Goal: Communication & Community: Answer question/provide support

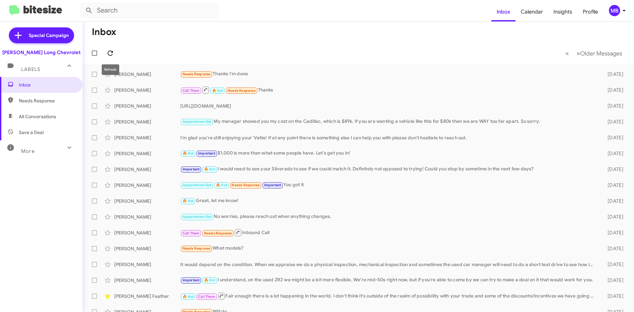
click at [106, 49] on button at bounding box center [110, 53] width 13 height 13
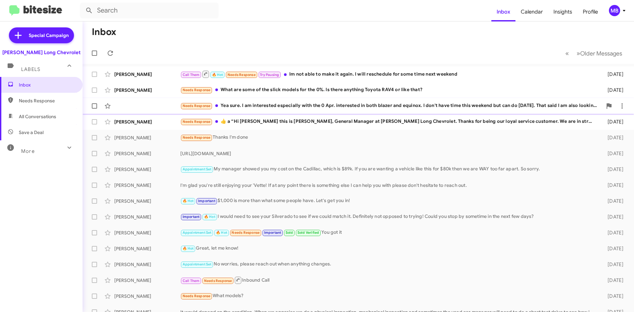
click at [296, 105] on div "Needs Response Yea sure. I am interested especially with the 0 Apr. interested …" at bounding box center [391, 106] width 422 height 8
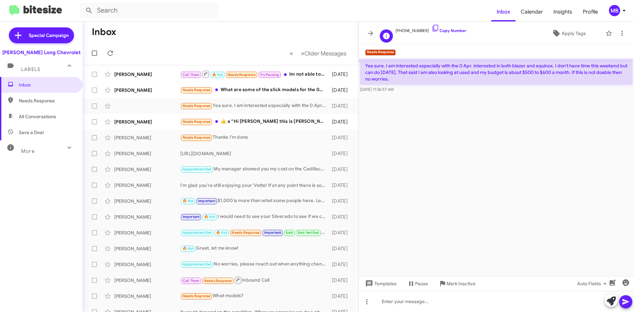
drag, startPoint x: 428, startPoint y: 43, endPoint x: 416, endPoint y: 42, distance: 12.6
click at [427, 45] on mat-toolbar "[PHONE_NUMBER] Copy Number Apply Tags" at bounding box center [495, 33] width 275 height 24
click at [376, 30] on span at bounding box center [370, 33] width 13 height 8
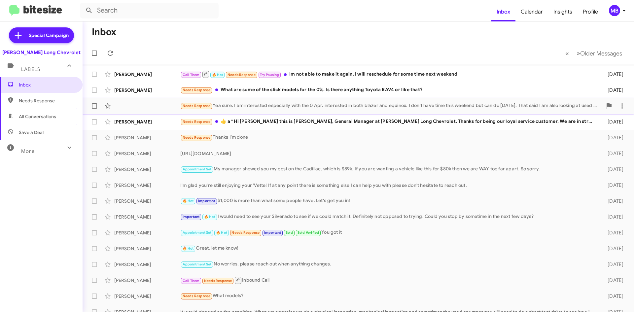
click at [166, 106] on div "Needs Response Yea sure. I am interested especially with the 0 Apr. interested …" at bounding box center [358, 105] width 541 height 13
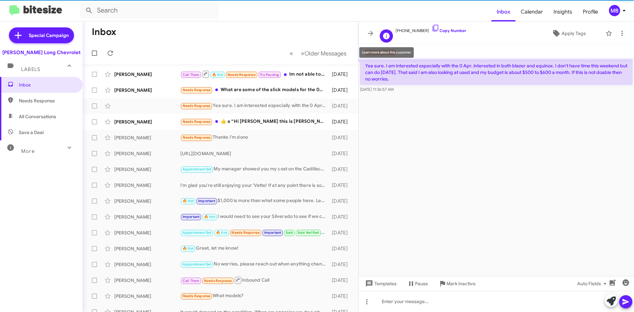
click at [382, 34] on icon at bounding box center [386, 36] width 8 height 8
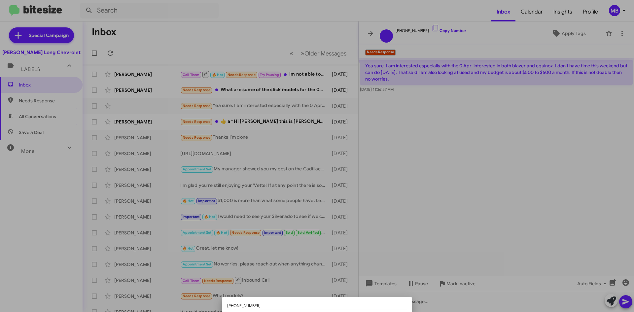
drag, startPoint x: 380, startPoint y: 304, endPoint x: 386, endPoint y: 288, distance: 16.4
click at [386, 288] on div "[PHONE_NUMBER] Paused Until" at bounding box center [317, 156] width 634 height 312
click at [373, 304] on div "[PHONE_NUMBER]" at bounding box center [317, 305] width 180 height 7
click at [435, 220] on div at bounding box center [317, 156] width 634 height 312
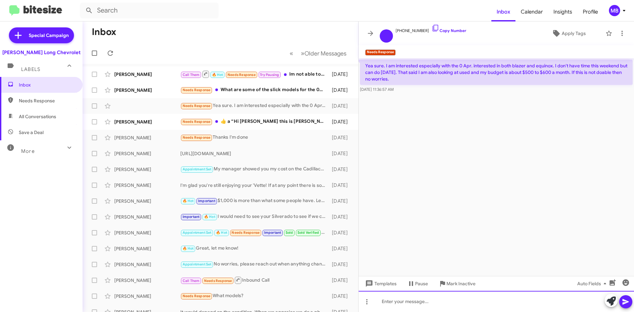
click at [427, 311] on div at bounding box center [495, 301] width 275 height 21
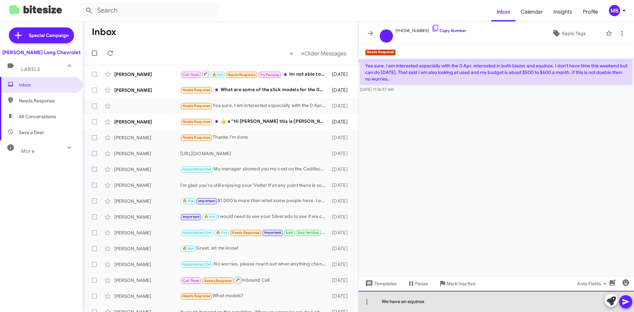
drag, startPoint x: 426, startPoint y: 302, endPoint x: 404, endPoint y: 303, distance: 22.5
click at [404, 303] on div "We have an equinox" at bounding box center [495, 301] width 275 height 21
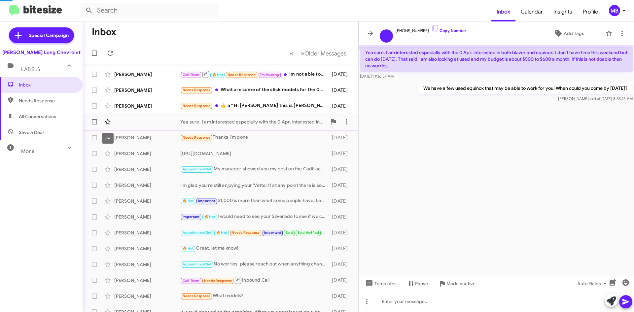
click at [109, 121] on icon at bounding box center [108, 121] width 6 height 5
click at [48, 100] on span "Needs Response" at bounding box center [47, 100] width 56 height 7
type input "in:needs-response"
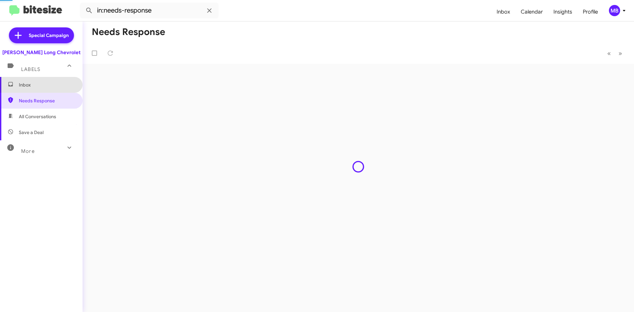
drag, startPoint x: 49, startPoint y: 82, endPoint x: 52, endPoint y: 84, distance: 4.3
click at [49, 82] on span "Inbox" at bounding box center [47, 85] width 56 height 7
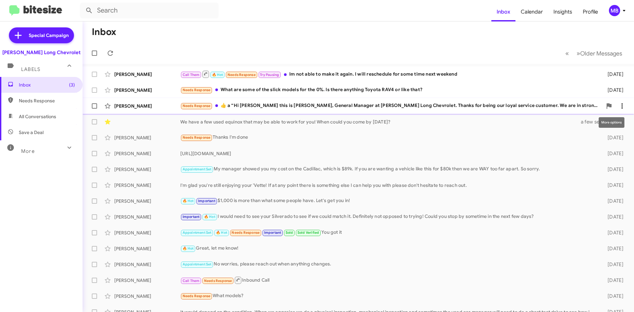
click at [618, 105] on icon at bounding box center [622, 106] width 8 height 8
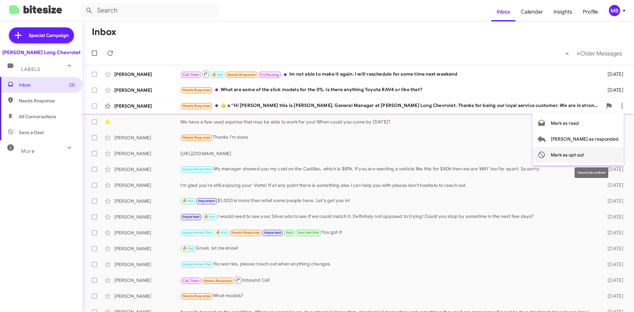
click at [583, 155] on span "Mark as opt out" at bounding box center [566, 155] width 33 height 16
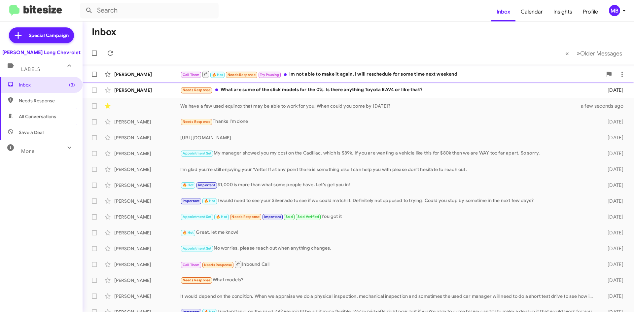
click at [389, 77] on div "Call Them 🔥 Hot Needs Response Try Pausing Im not able to make it again. I will…" at bounding box center [391, 74] width 422 height 8
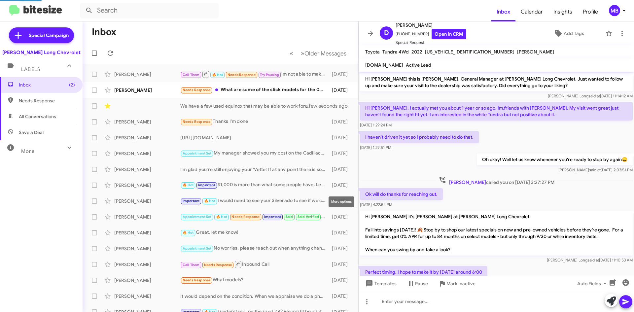
scroll to position [217, 0]
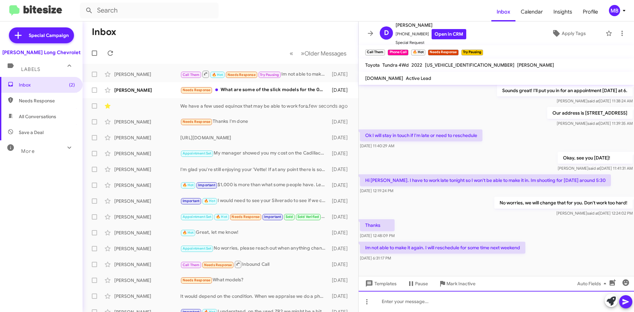
click at [390, 301] on div at bounding box center [495, 301] width 275 height 21
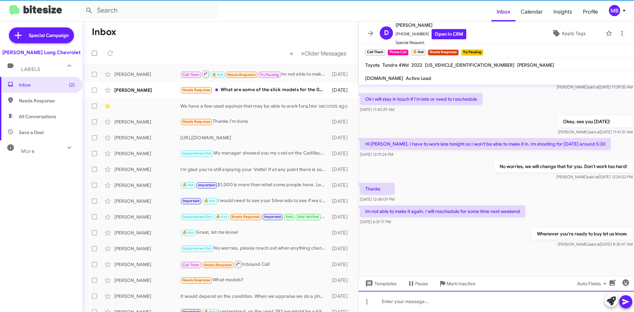
scroll to position [254, 0]
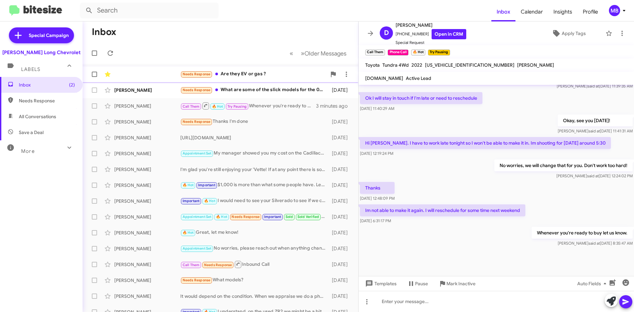
click at [171, 71] on div "Needs Response Are they EV or gas ? 2 minutes ago" at bounding box center [220, 74] width 265 height 13
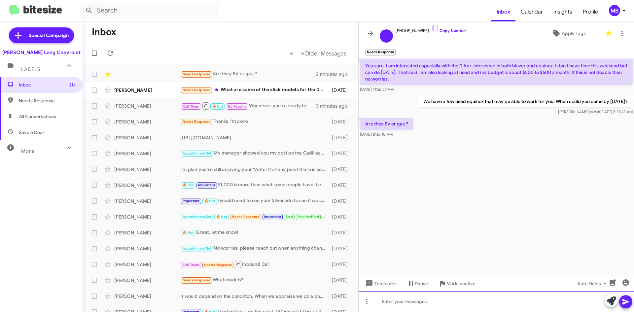
click at [465, 308] on div at bounding box center [495, 301] width 275 height 21
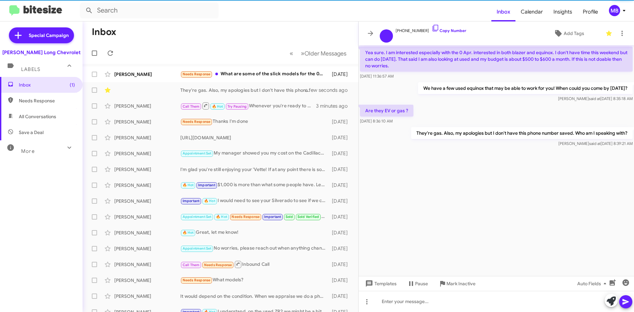
click at [40, 100] on span "Needs Response" at bounding box center [47, 100] width 56 height 7
type input "in:needs-response"
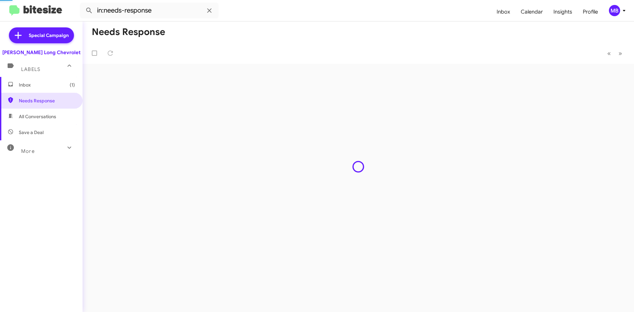
click at [48, 85] on span "Inbox (1)" at bounding box center [47, 85] width 56 height 7
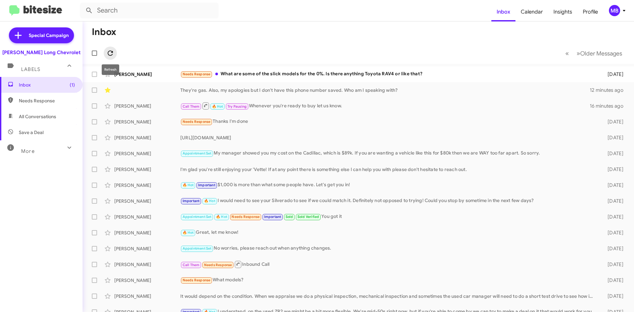
click at [113, 54] on icon at bounding box center [110, 53] width 8 height 8
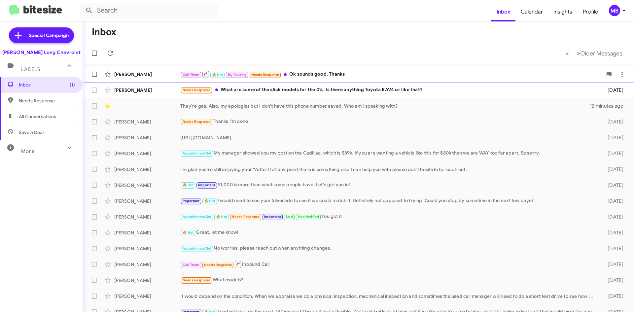
click at [451, 76] on div "Call Them 🔥 Hot Try Pausing Needs Response Ok sounds good. Thanks" at bounding box center [391, 74] width 422 height 8
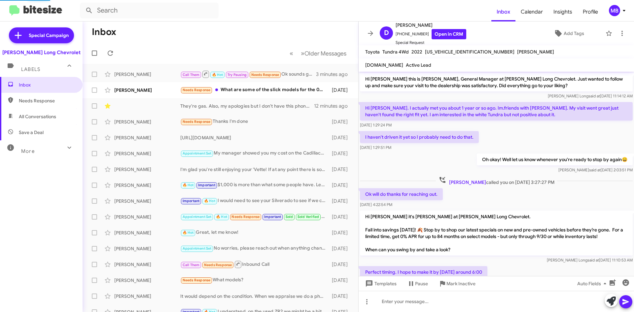
scroll to position [265, 0]
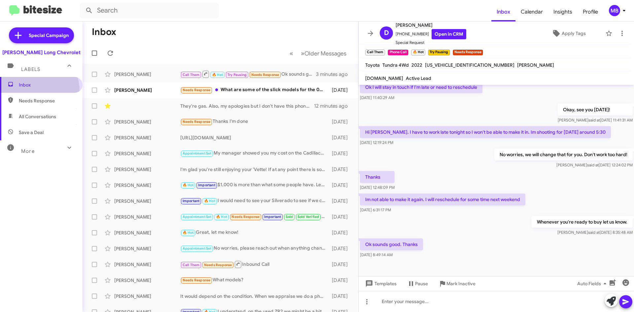
click at [30, 92] on span "Inbox" at bounding box center [41, 85] width 83 height 16
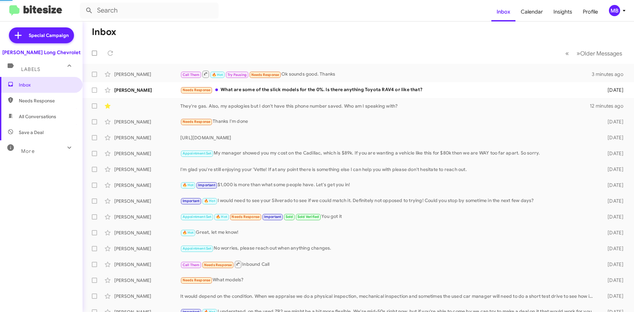
click at [32, 99] on span "Needs Response" at bounding box center [47, 100] width 56 height 7
type input "in:needs-response"
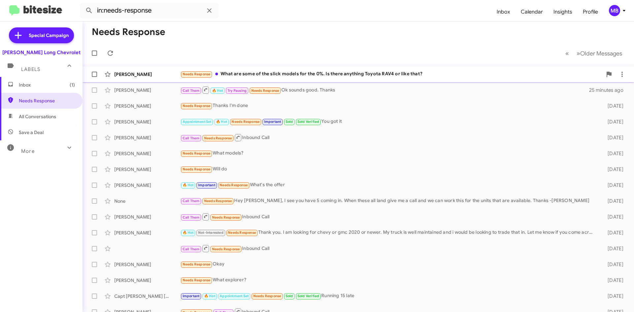
click at [240, 76] on div "Needs Response What are some of the slick models for the 0%. Is there anything …" at bounding box center [391, 74] width 422 height 8
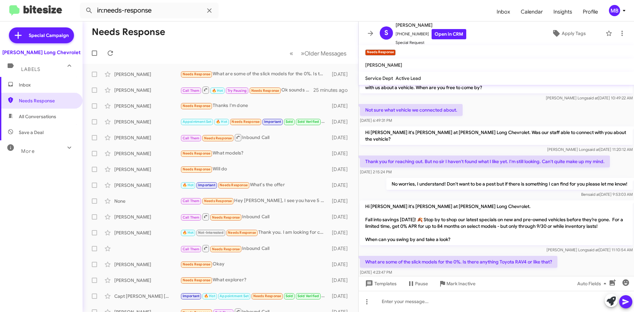
scroll to position [17, 0]
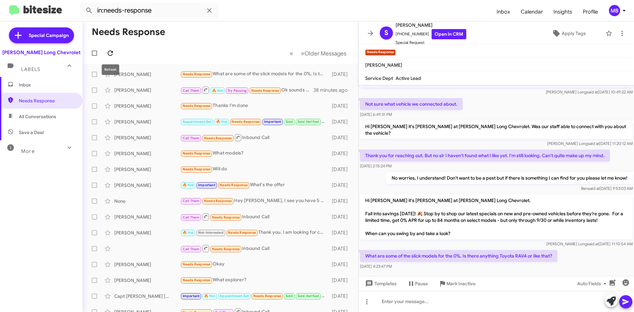
click at [115, 52] on span at bounding box center [110, 53] width 13 height 8
click at [109, 56] on icon at bounding box center [110, 53] width 8 height 8
click at [50, 87] on span "Inbox" at bounding box center [47, 85] width 56 height 7
